Goal: Task Accomplishment & Management: Complete application form

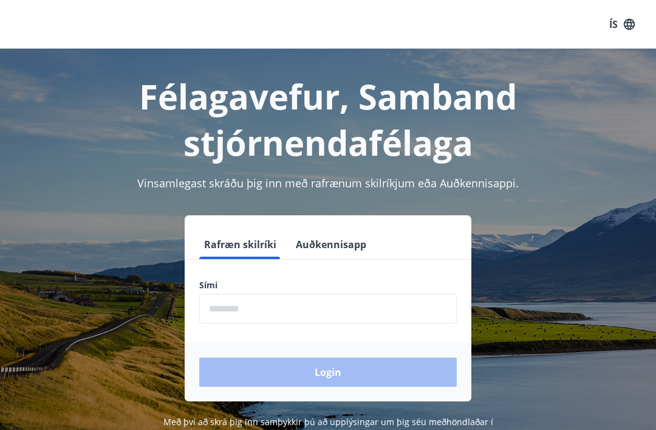
click at [221, 308] on input "phone" at bounding box center [328, 309] width 258 height 30
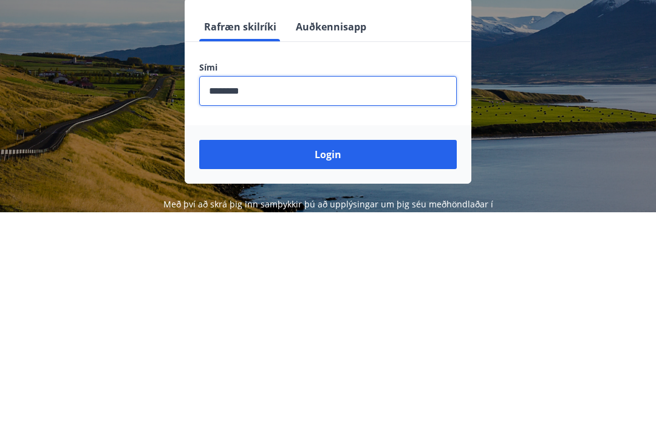
type input "********"
click at [343, 357] on button "Login" at bounding box center [328, 371] width 258 height 29
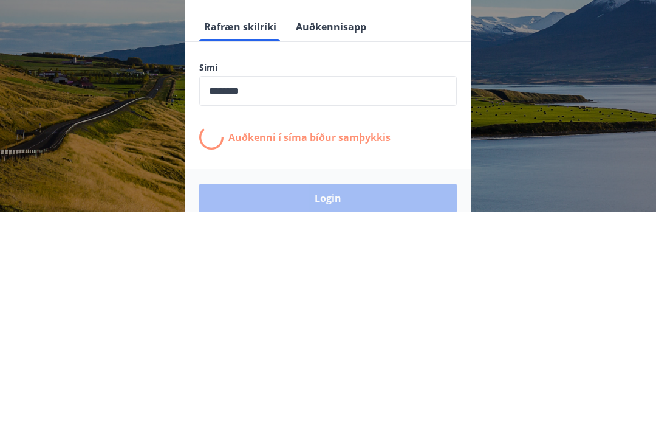
scroll to position [190, 0]
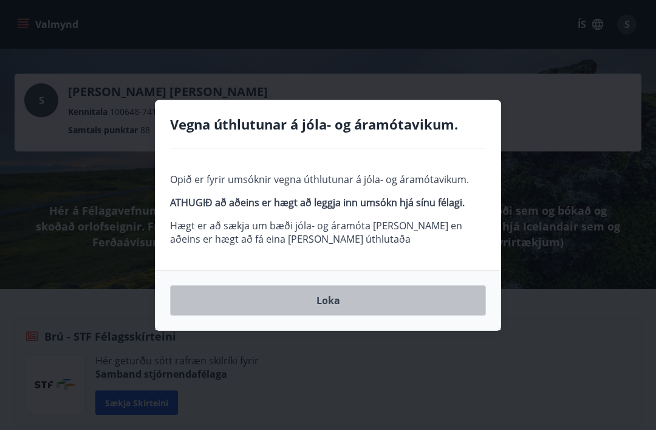
click at [333, 300] on button "Loka" at bounding box center [328, 300] width 316 height 30
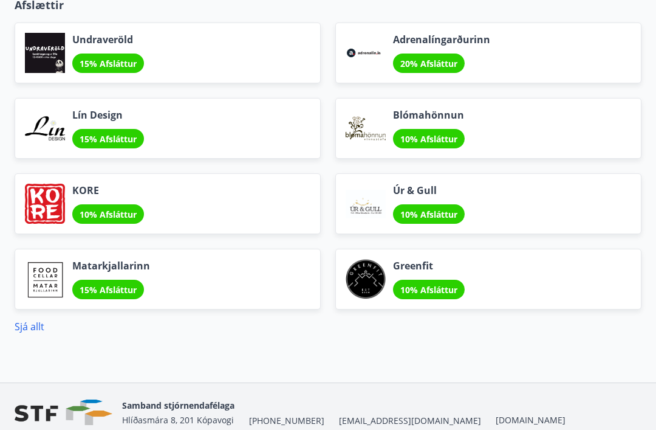
scroll to position [2126, 0]
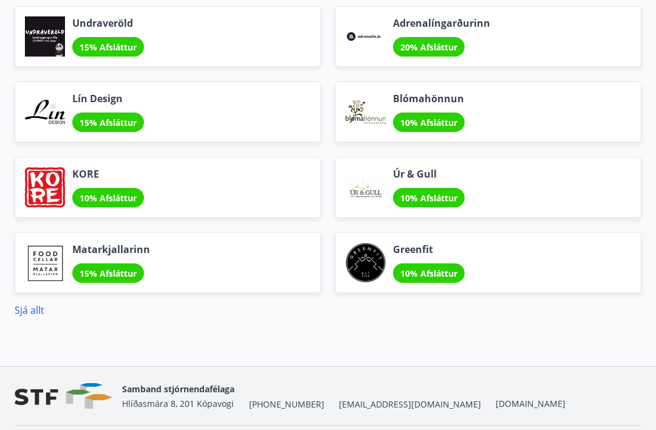
click at [35, 311] on link "Sjá allt" at bounding box center [30, 309] width 30 height 13
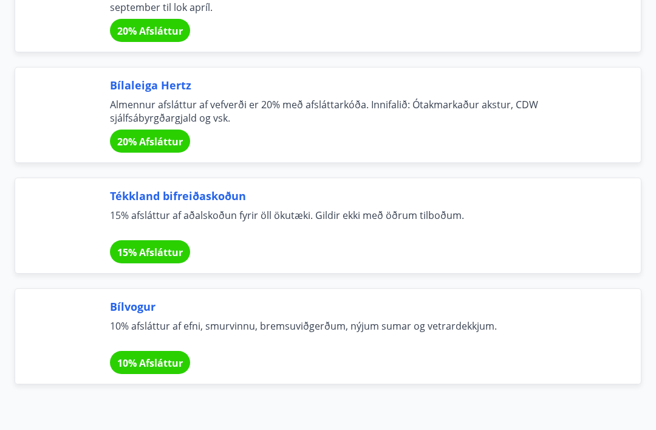
scroll to position [8237, 0]
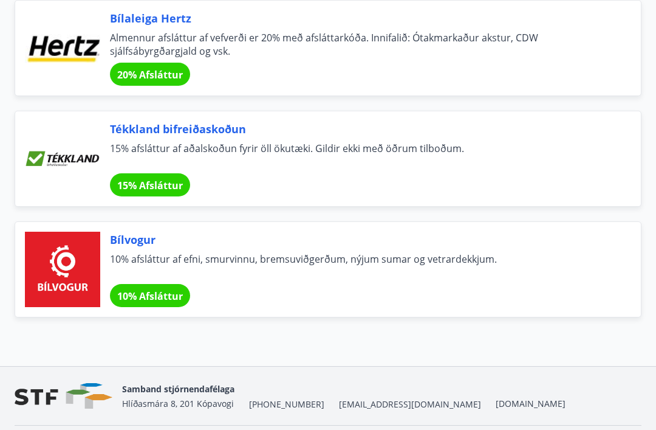
click at [631, 198] on div "Tékkland bifreiðaskoðun 15% afsláttur af aðalskoðun fyrir öll ökutæki. Gildir e…" at bounding box center [328, 159] width 627 height 96
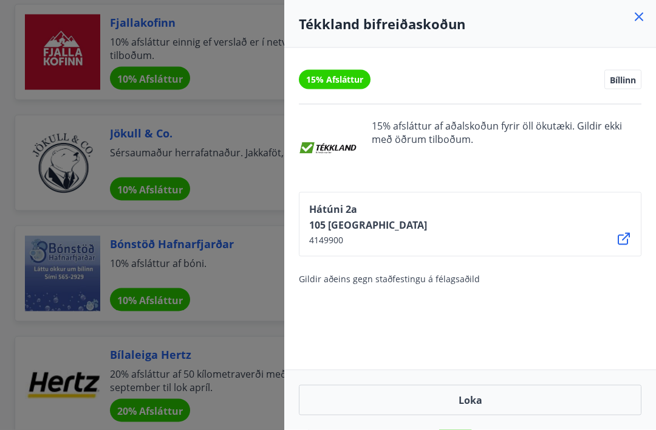
click at [642, 22] on icon at bounding box center [639, 17] width 15 height 15
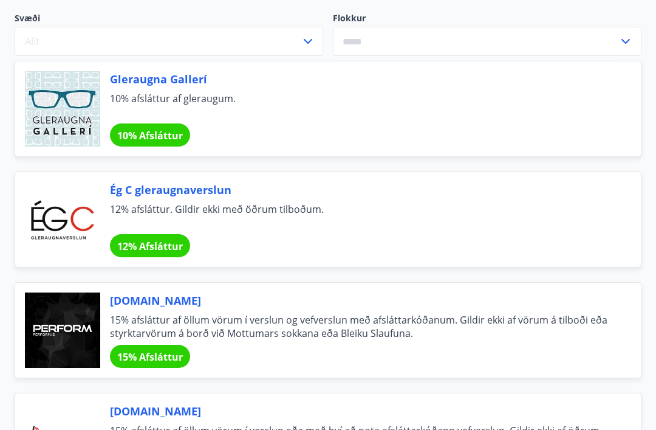
scroll to position [0, 0]
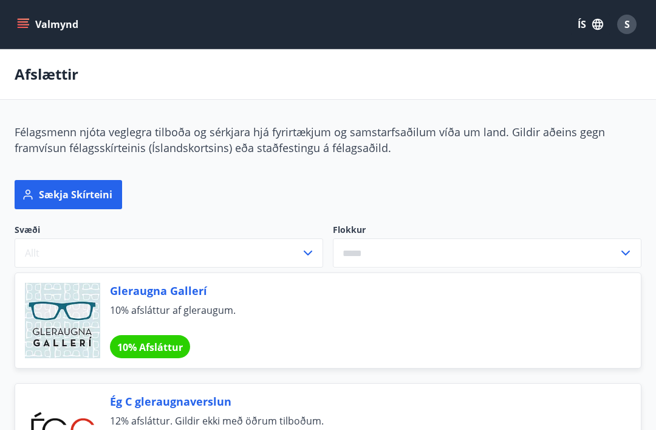
click at [29, 27] on icon "menu" at bounding box center [23, 24] width 12 height 12
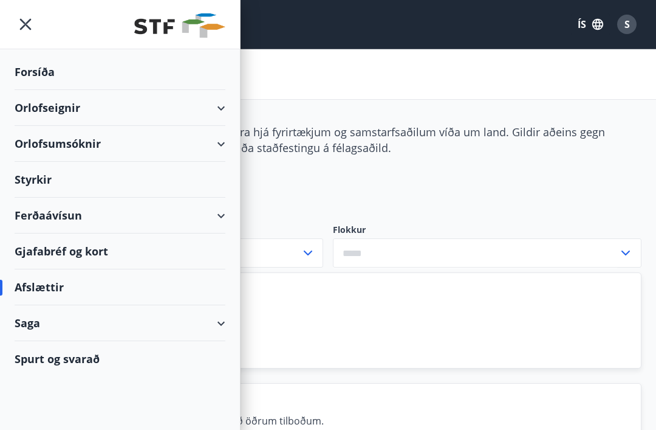
click at [37, 182] on div "Styrkir" at bounding box center [120, 180] width 211 height 36
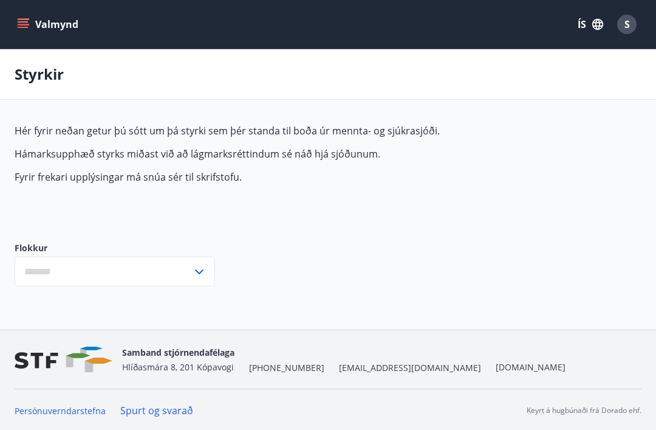
type input "***"
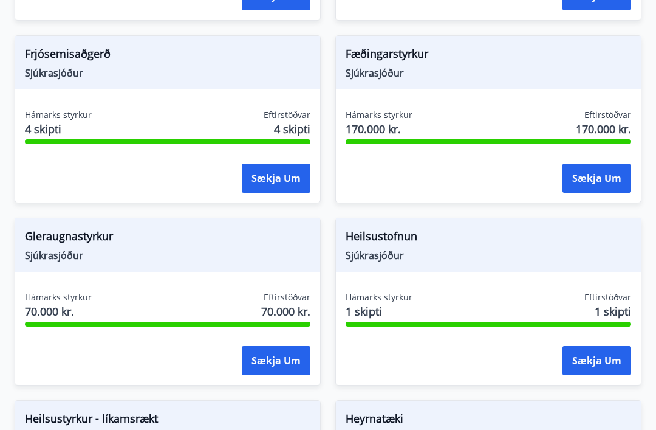
scroll to position [453, 0]
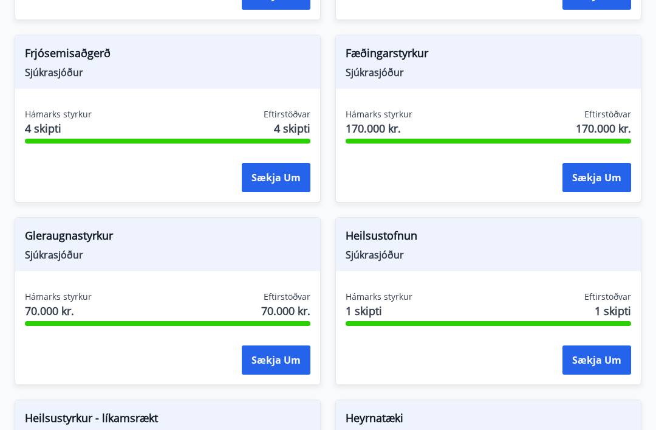
click at [280, 357] on button "Sækja um" at bounding box center [276, 359] width 69 height 29
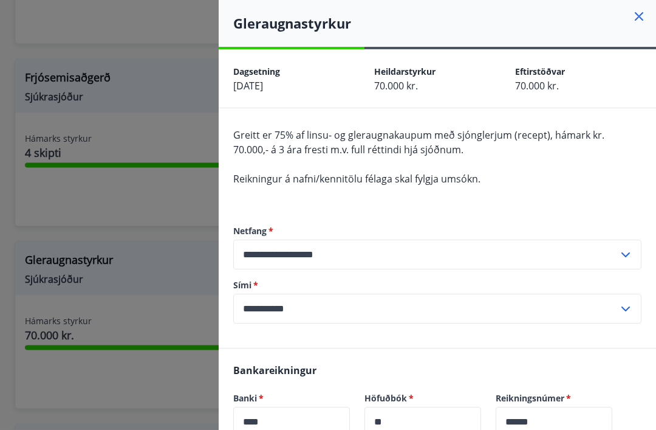
scroll to position [0, 0]
